Goal: Find specific page/section: Find specific page/section

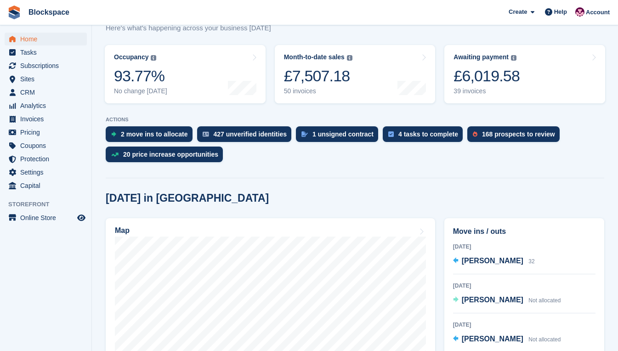
scroll to position [184, 0]
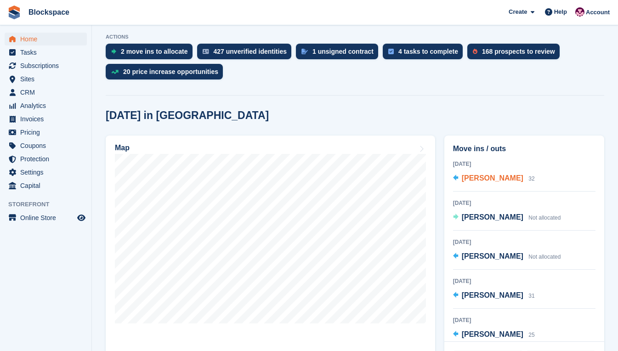
click at [491, 179] on span "[PERSON_NAME]" at bounding box center [493, 178] width 62 height 8
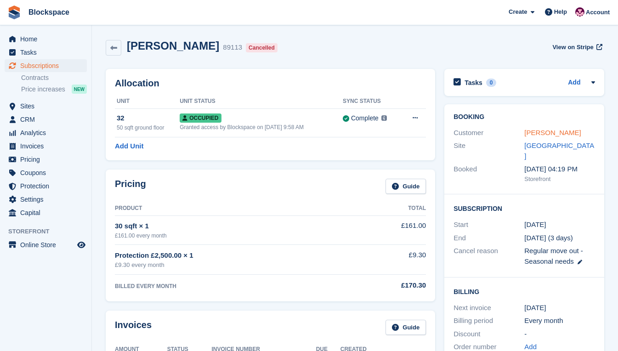
click at [543, 133] on link "[PERSON_NAME]" at bounding box center [552, 133] width 57 height 8
